Goal: Task Accomplishment & Management: Manage account settings

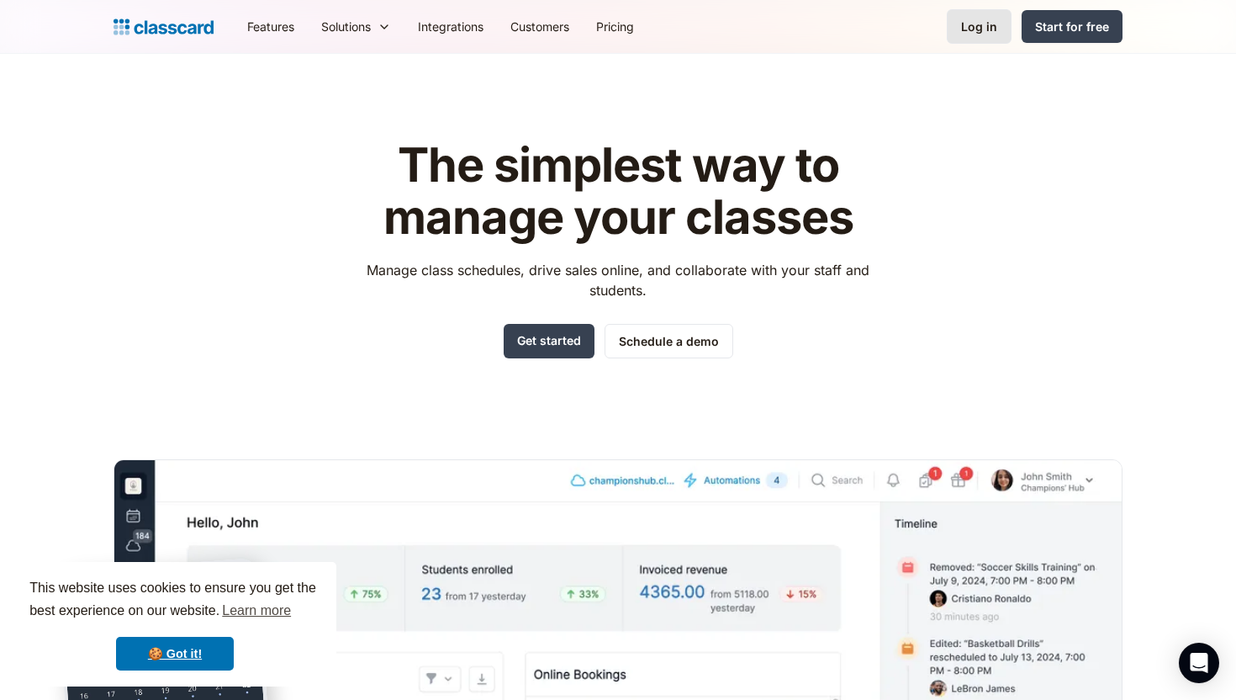
click at [980, 33] on div "Log in" at bounding box center [979, 27] width 36 height 18
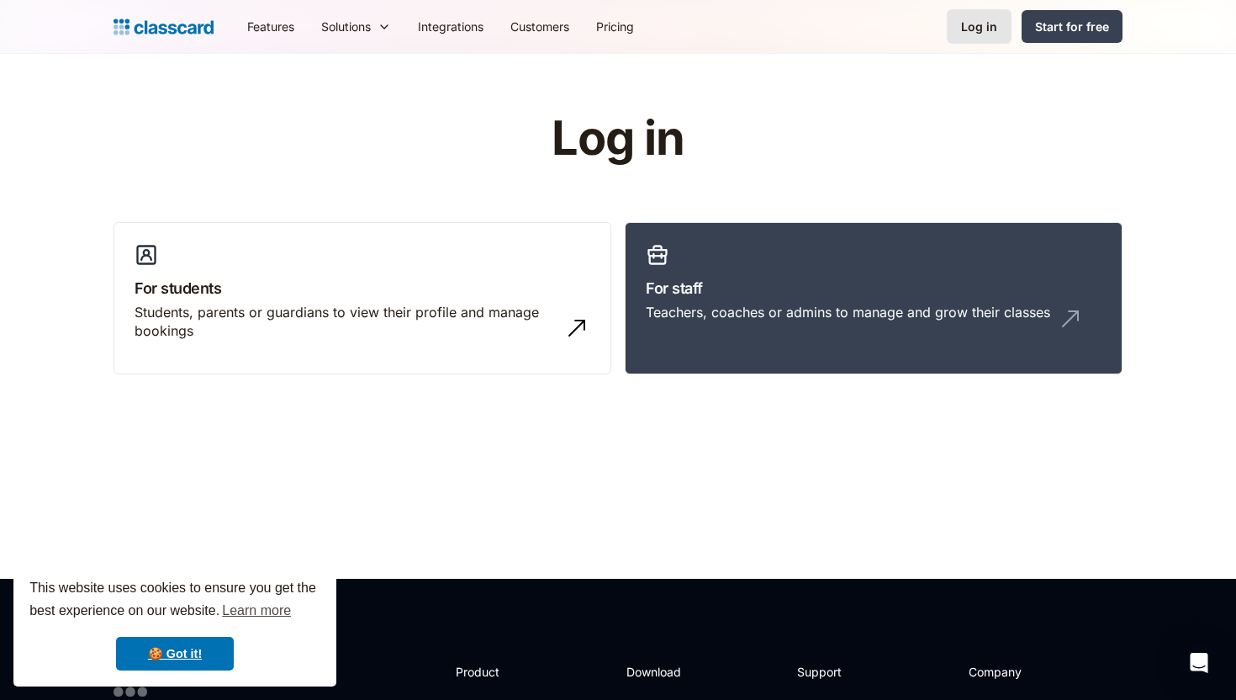
click at [987, 26] on div "Log in" at bounding box center [979, 27] width 36 height 18
click at [699, 320] on div "Teachers, coaches or admins to manage and grow their classes" at bounding box center [848, 312] width 405 height 19
